Goal: Transaction & Acquisition: Purchase product/service

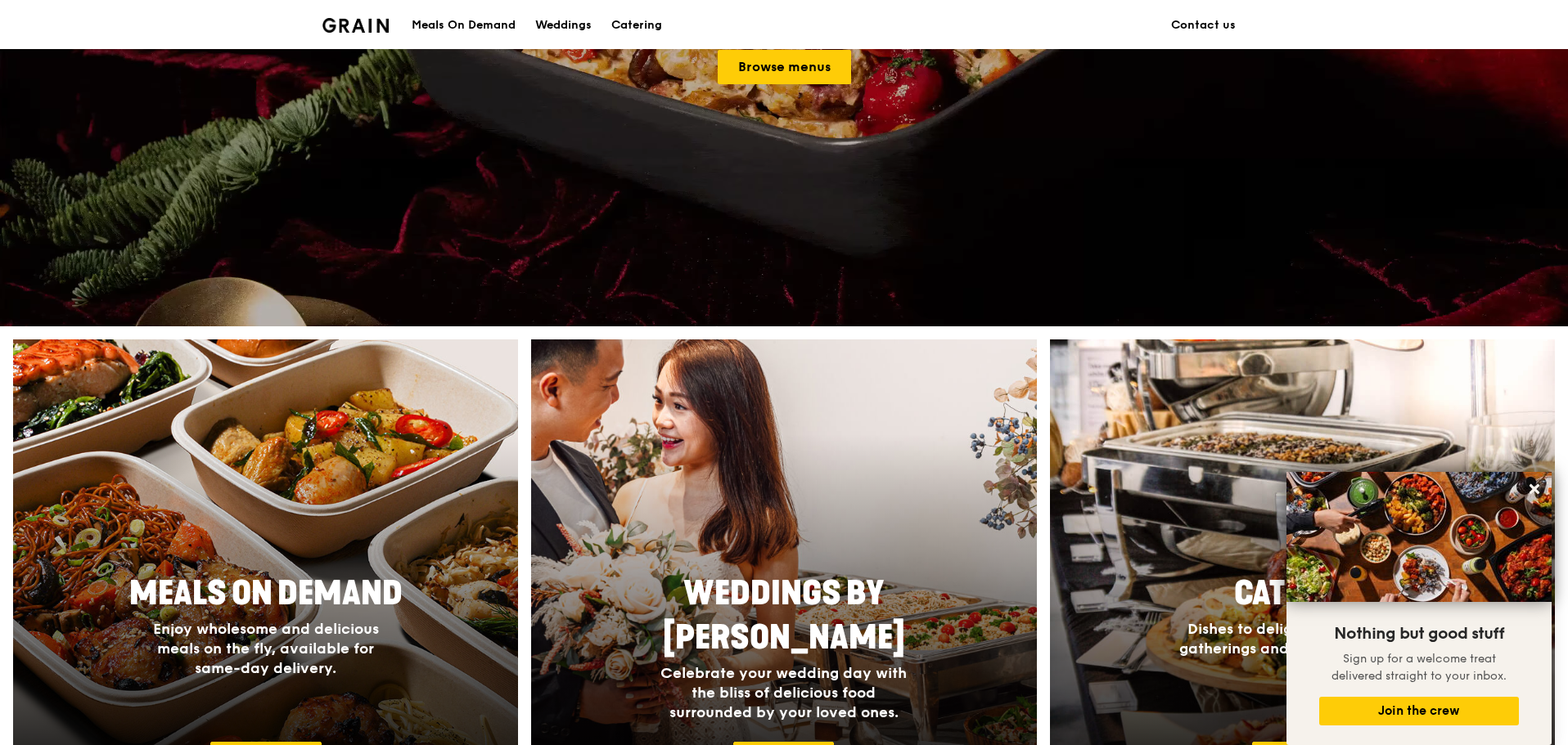
scroll to position [82, 0]
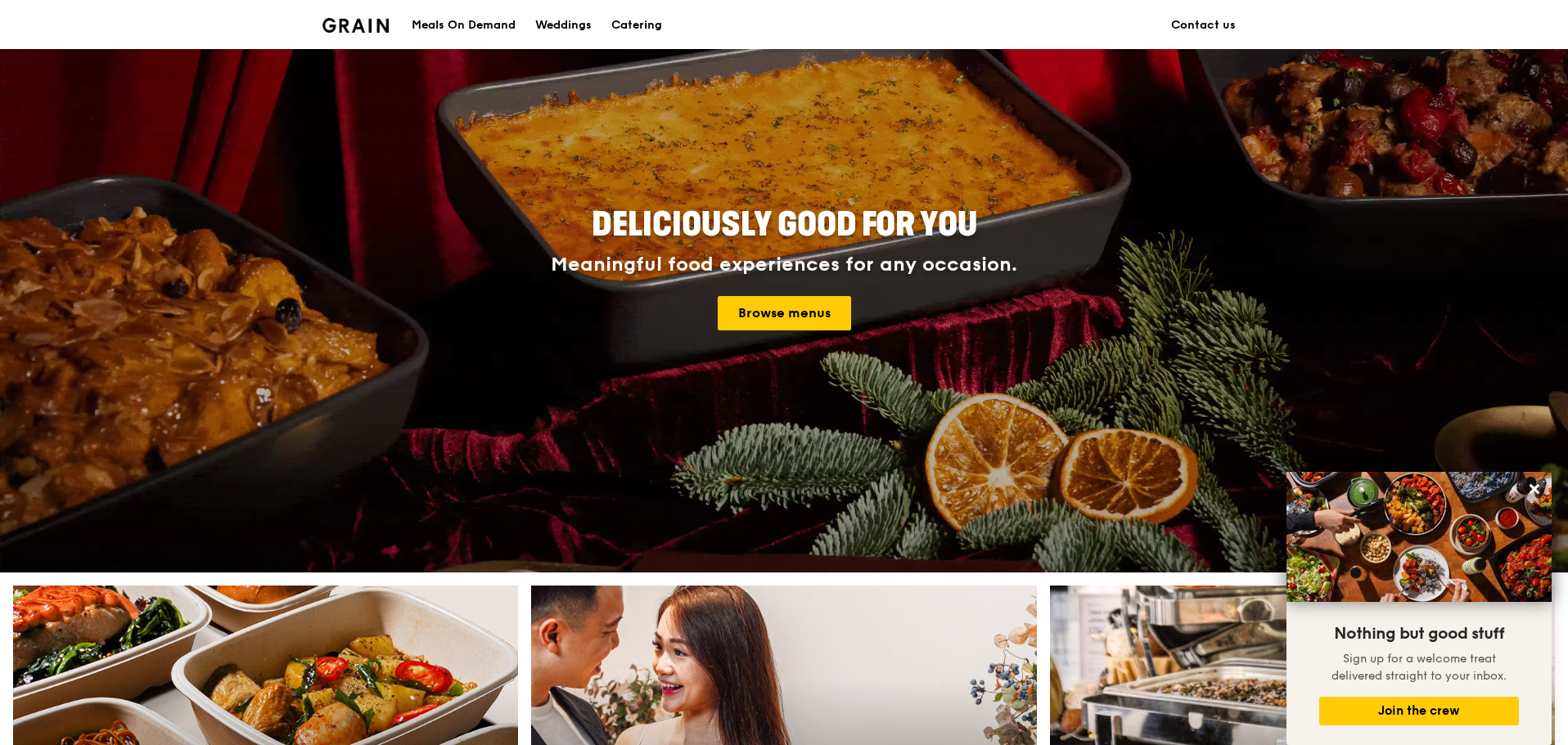
click at [454, 27] on div "Meals On Demand" at bounding box center [463, 25] width 104 height 49
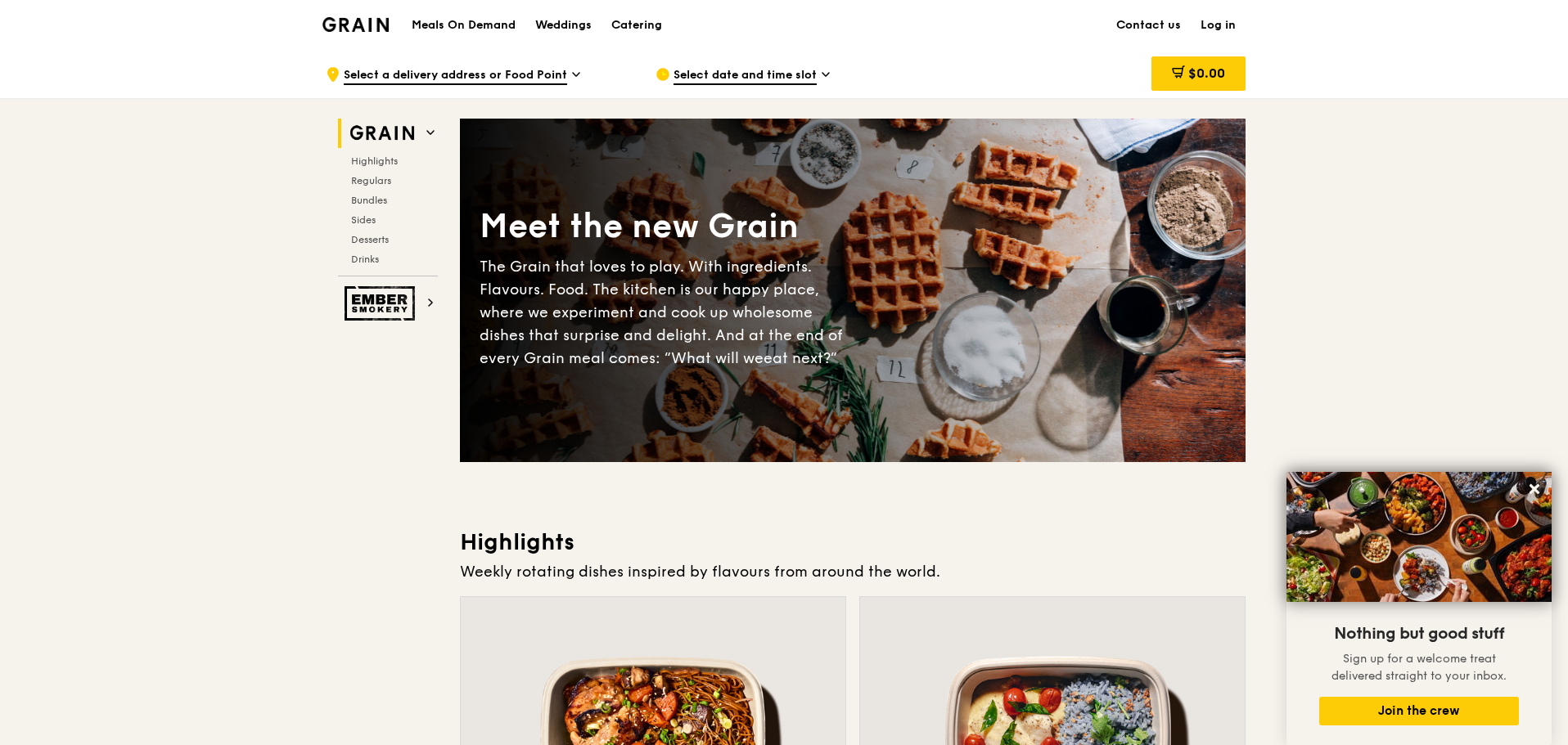
click at [479, 72] on span "Select a delivery address or Food Point" at bounding box center [455, 77] width 223 height 18
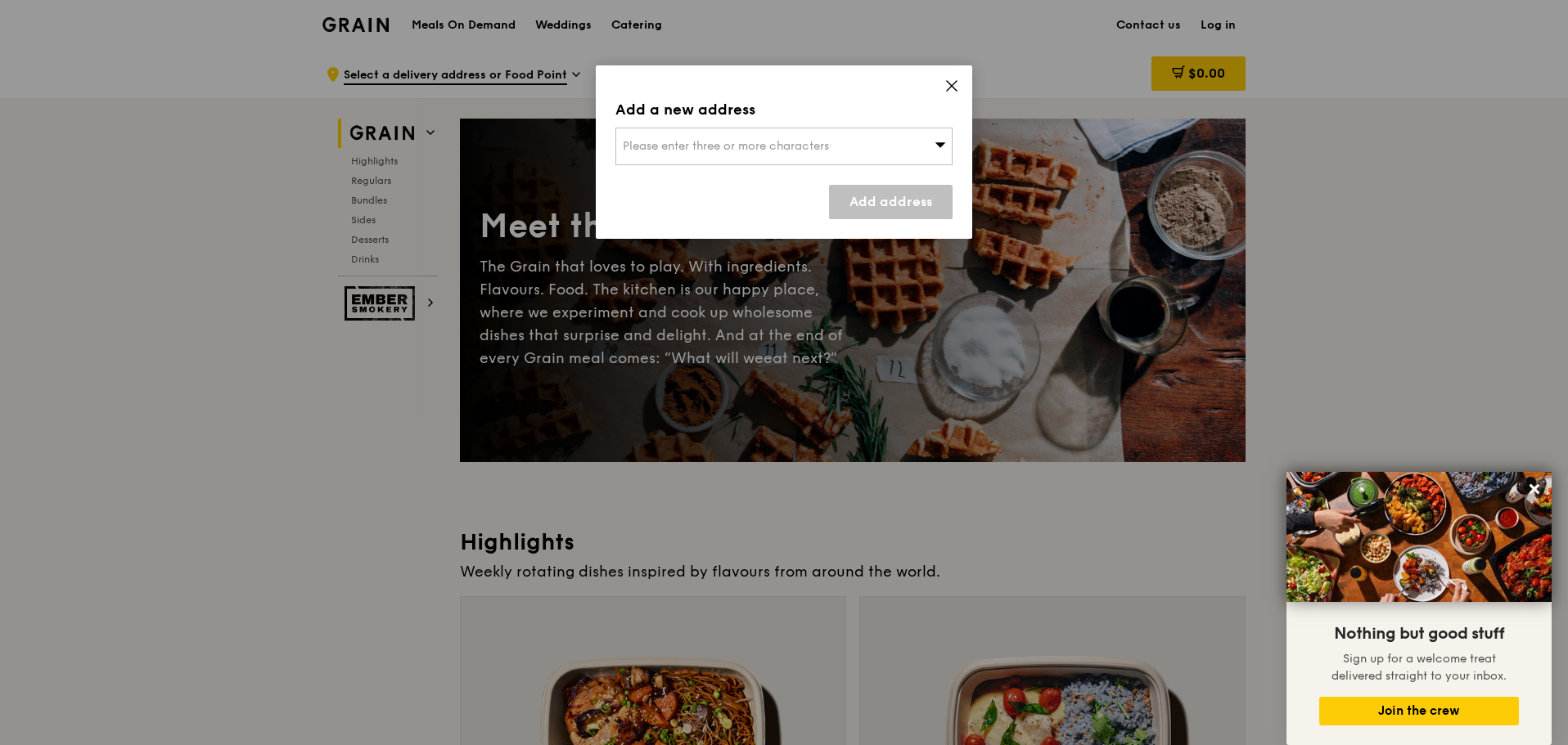
click at [951, 86] on icon at bounding box center [952, 86] width 10 height 10
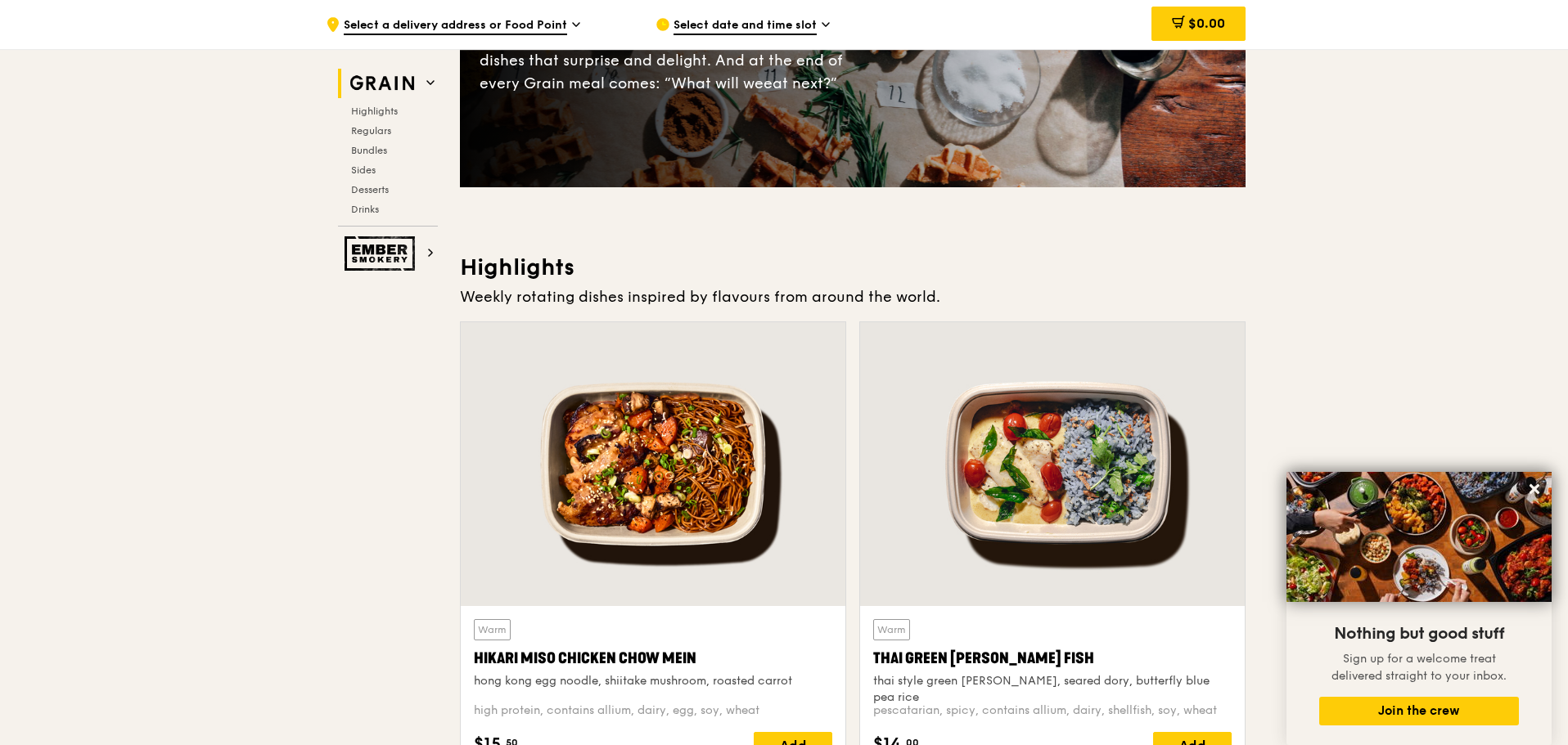
scroll to position [409, 0]
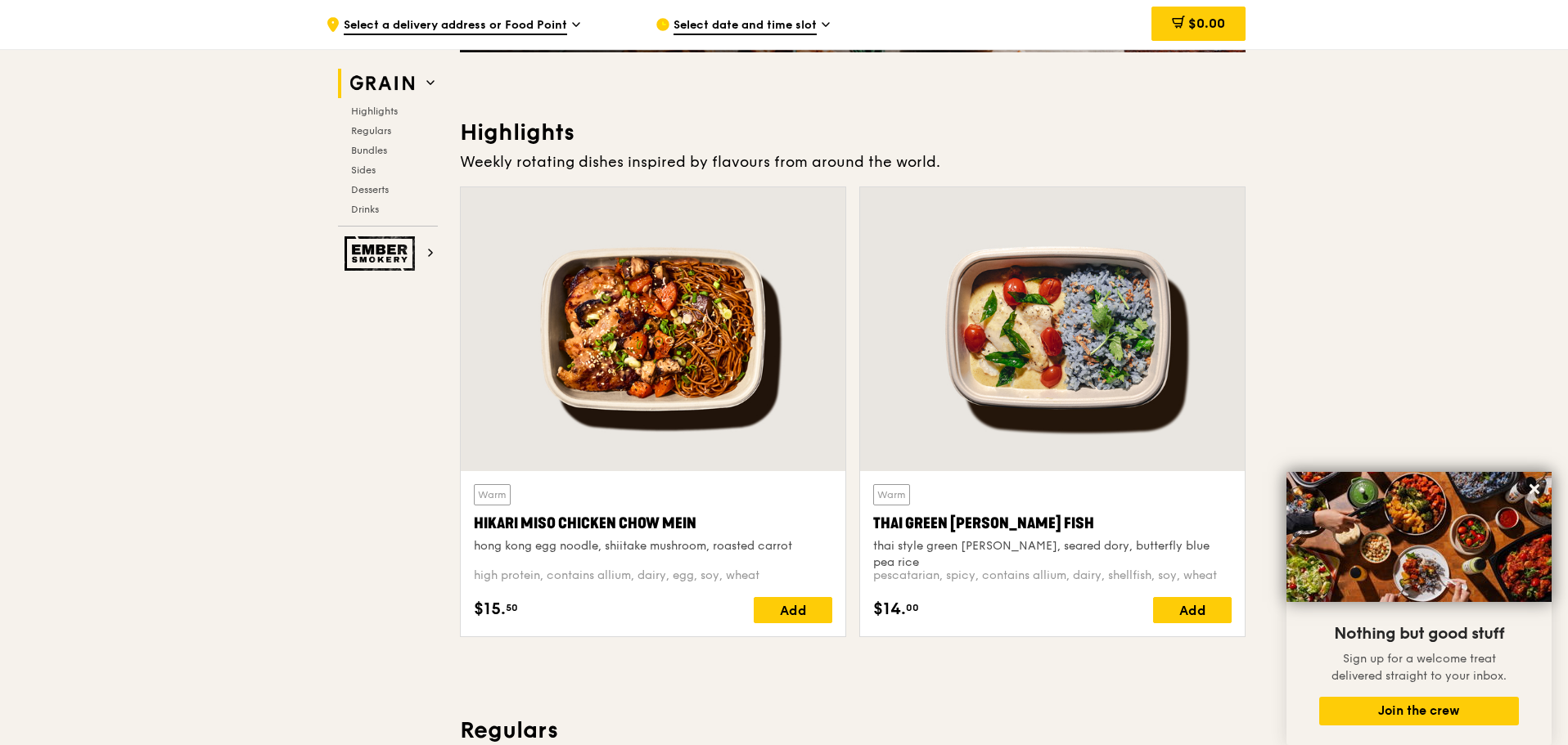
click at [1057, 539] on div "thai style green [PERSON_NAME], seared dory, butterfly blue pea rice" at bounding box center [1053, 554] width 358 height 32
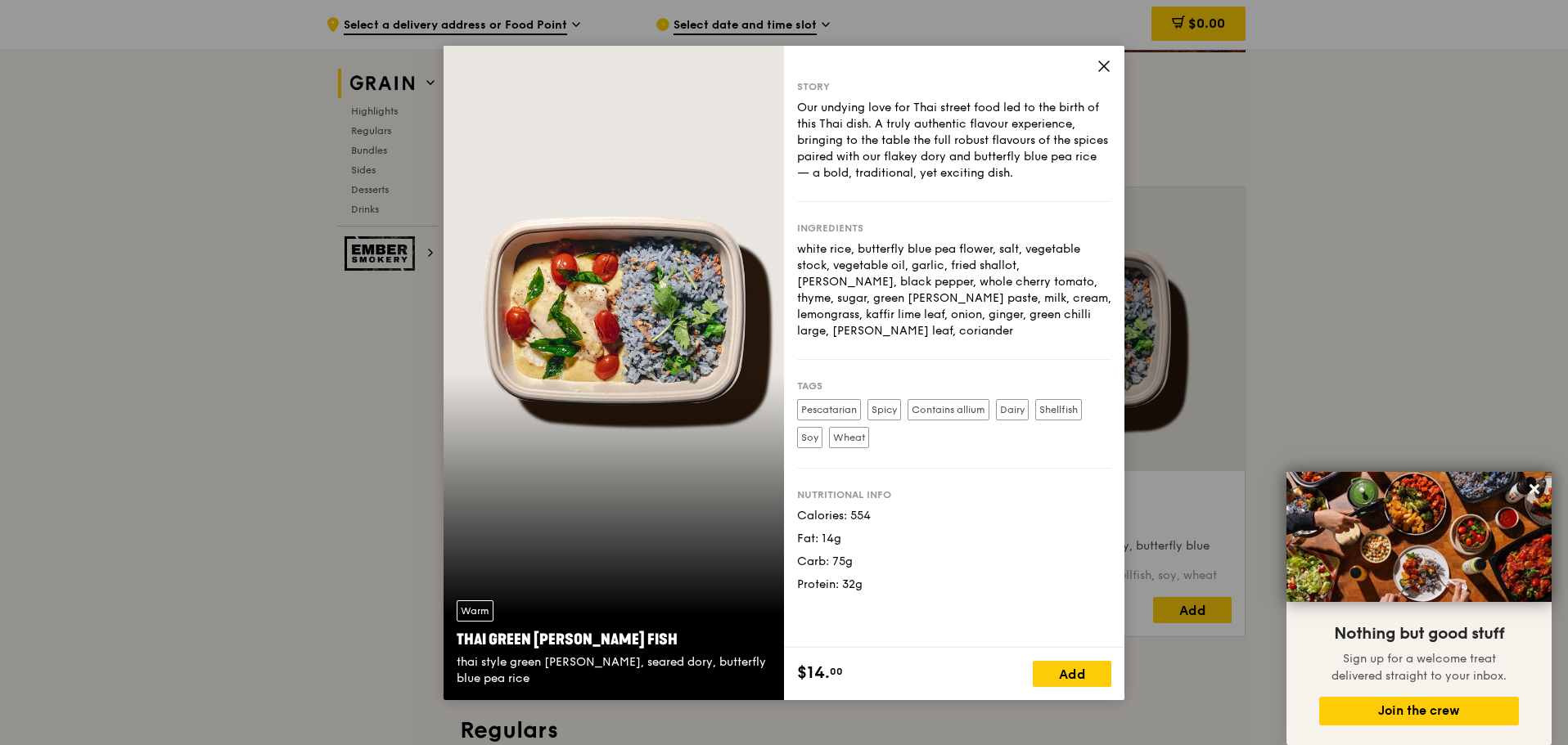
click at [1105, 68] on icon at bounding box center [1104, 67] width 15 height 15
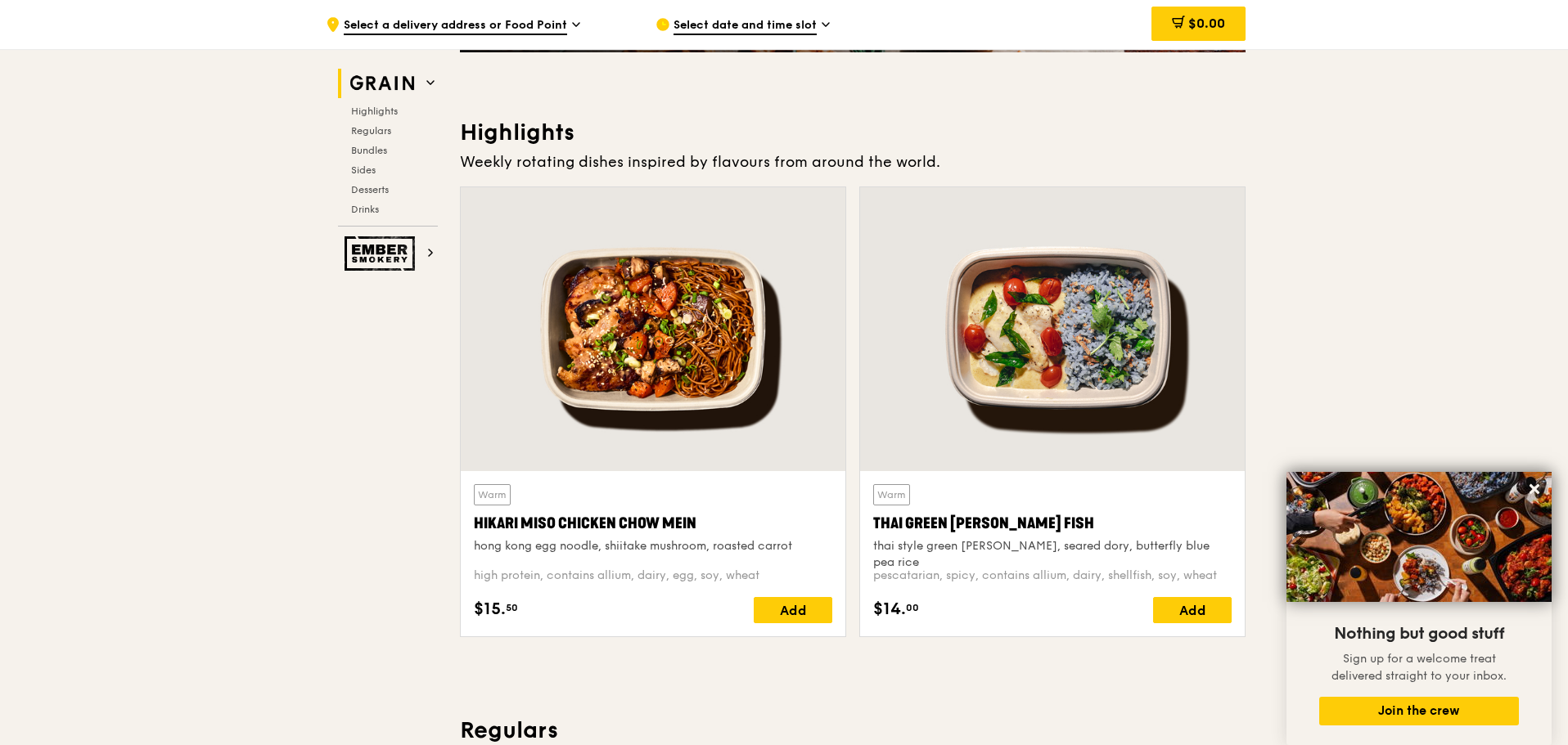
click at [671, 572] on div "high protein, contains allium, dairy, egg, soy, wheat" at bounding box center [653, 576] width 358 height 17
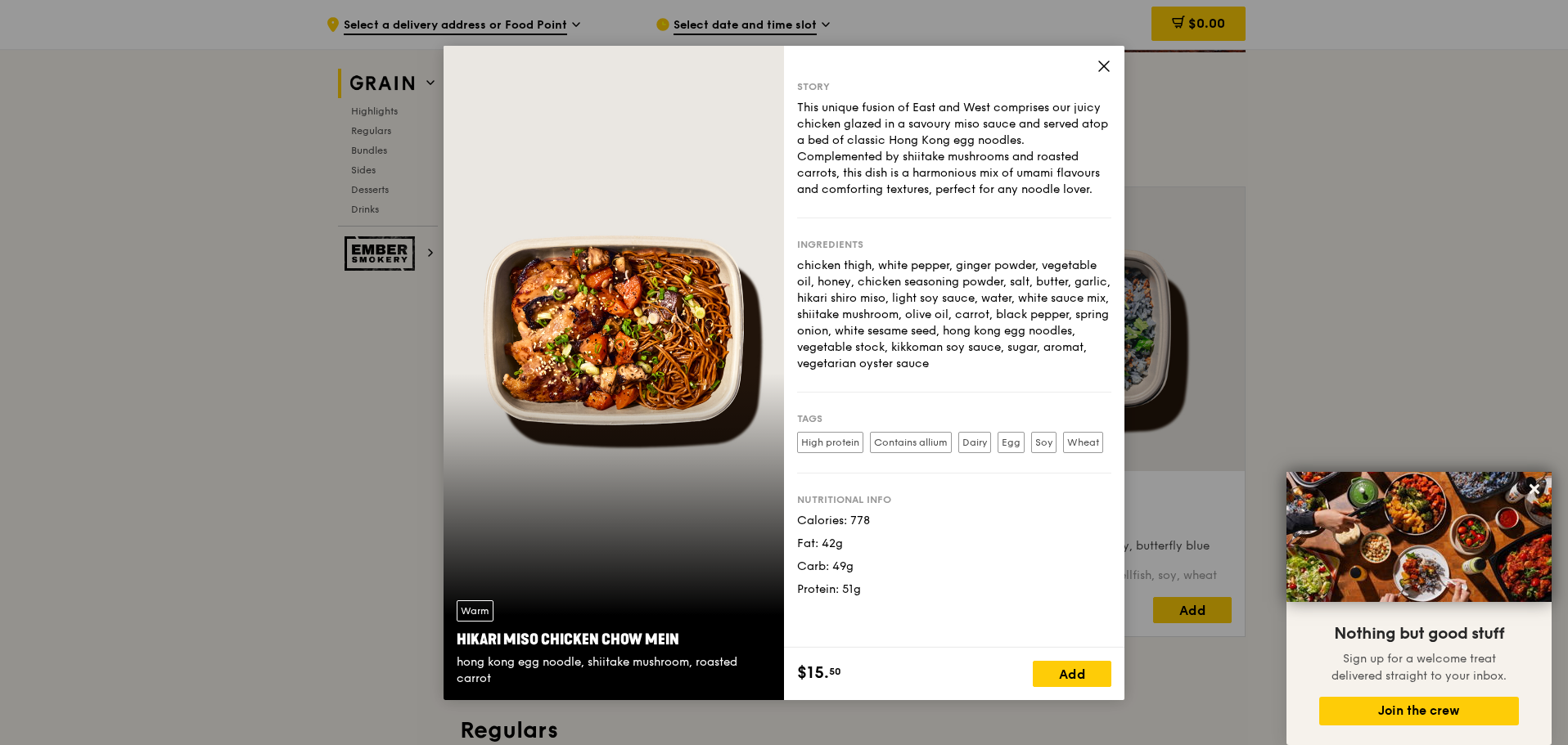
click at [1106, 69] on icon at bounding box center [1104, 67] width 15 height 15
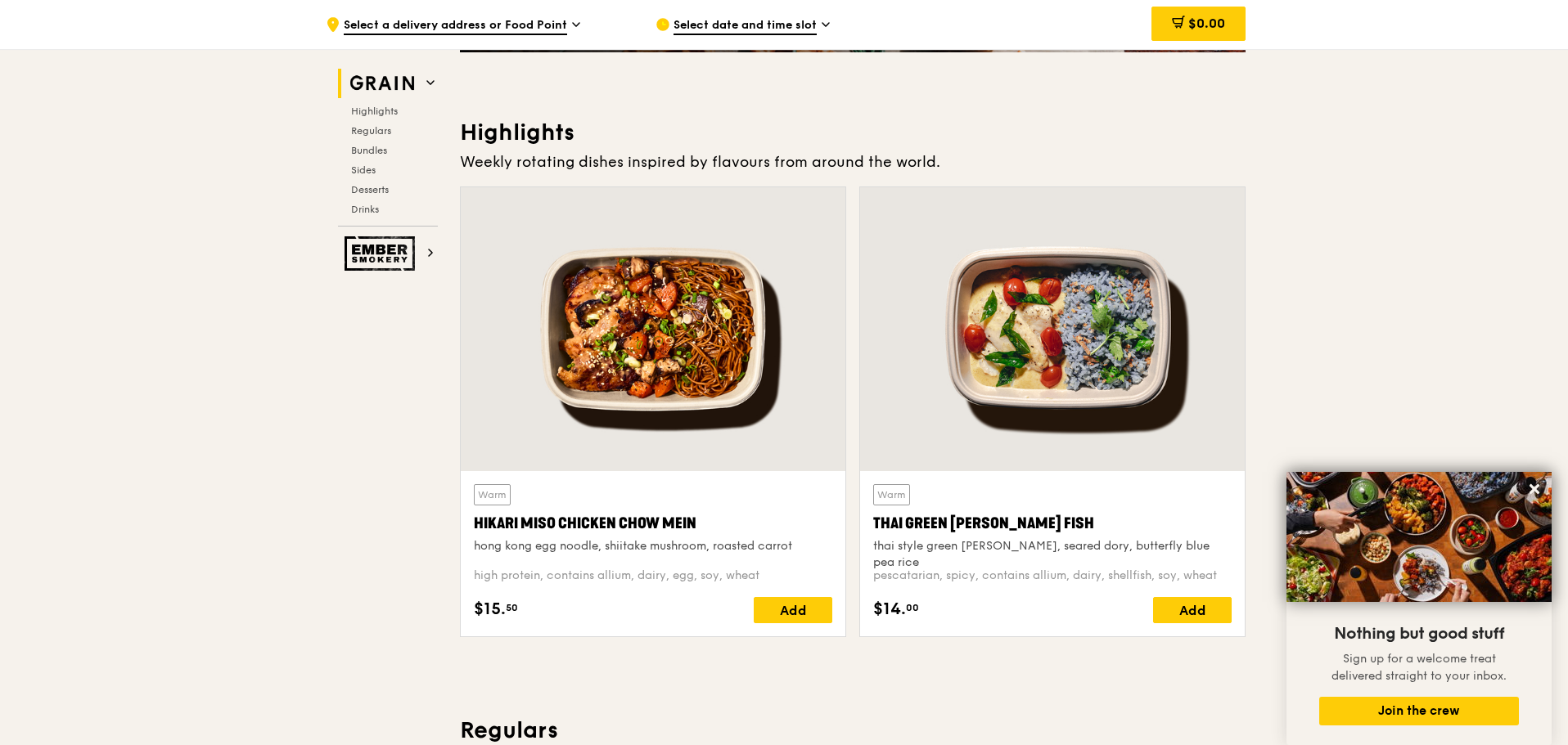
click at [968, 551] on div "thai style green [PERSON_NAME], seared dory, butterfly blue pea rice" at bounding box center [1053, 554] width 358 height 32
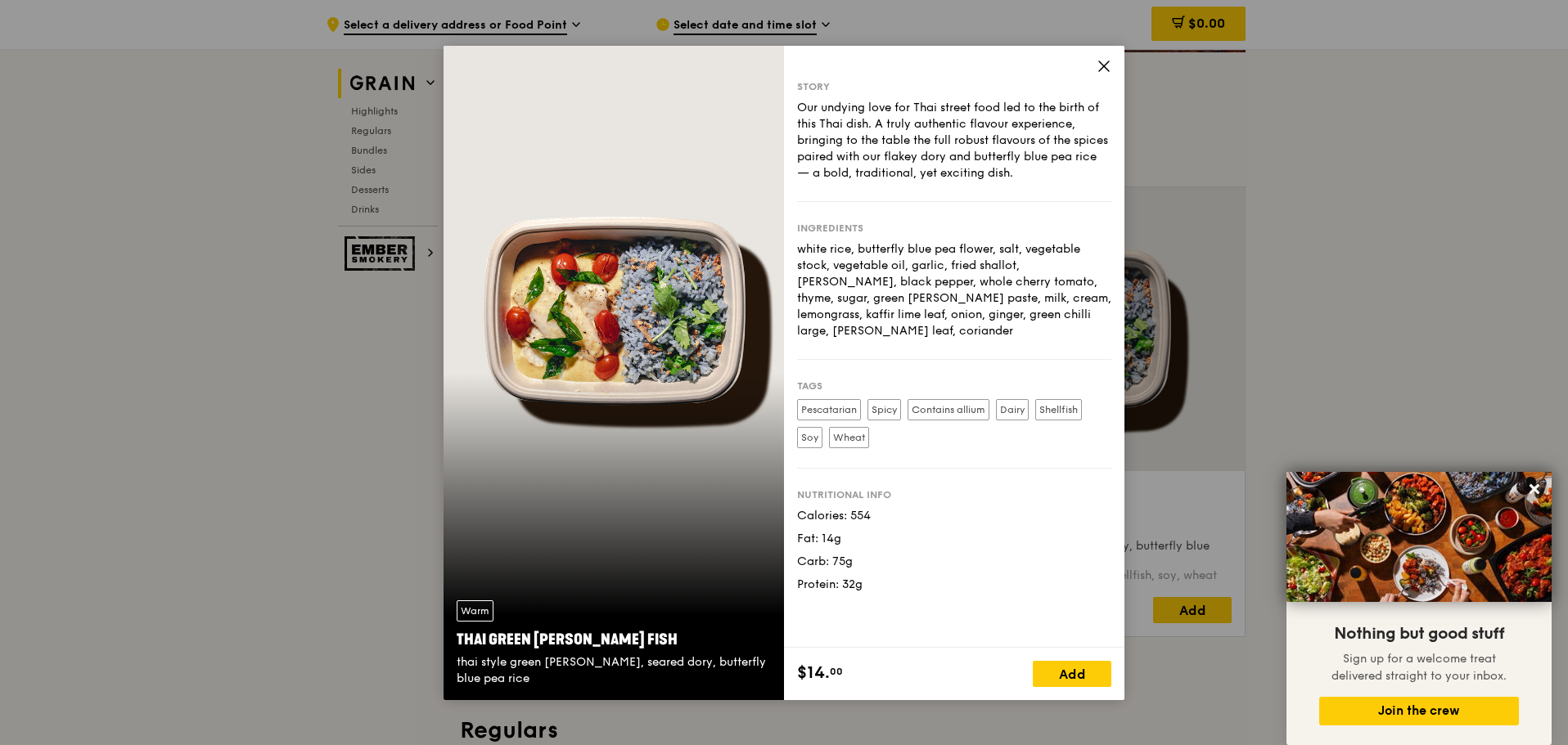
click at [1107, 64] on icon at bounding box center [1104, 67] width 10 height 10
